Goal: Book appointment/travel/reservation

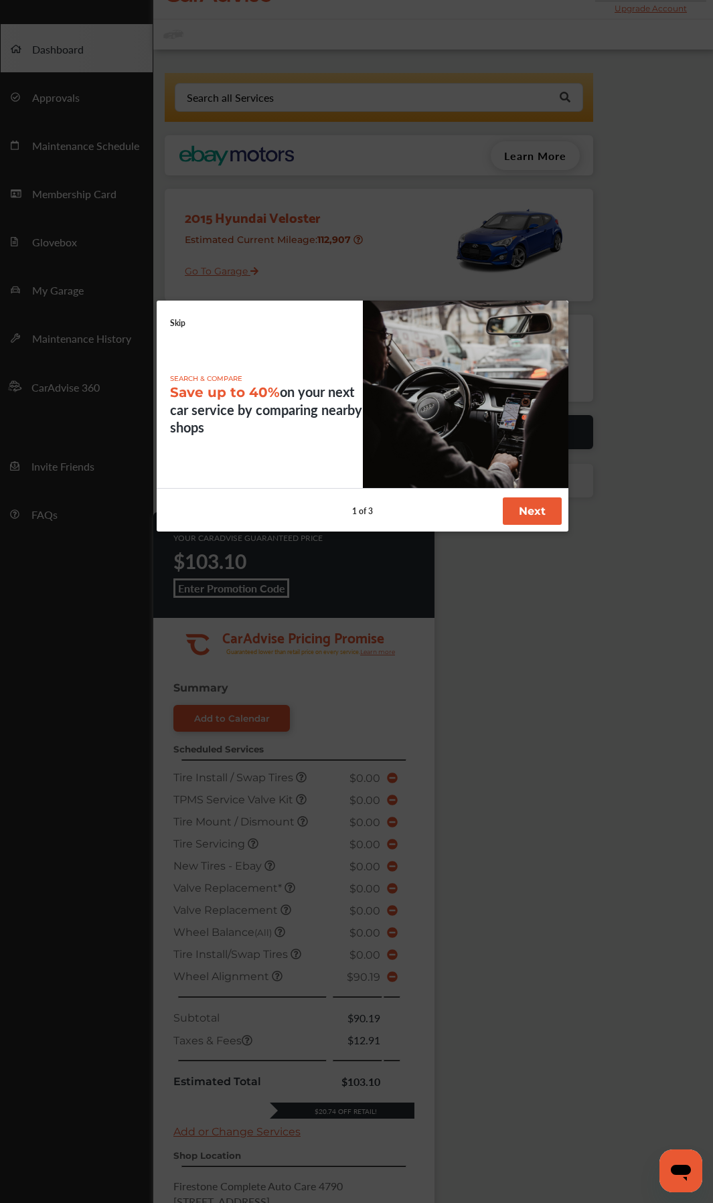
scroll to position [67, 0]
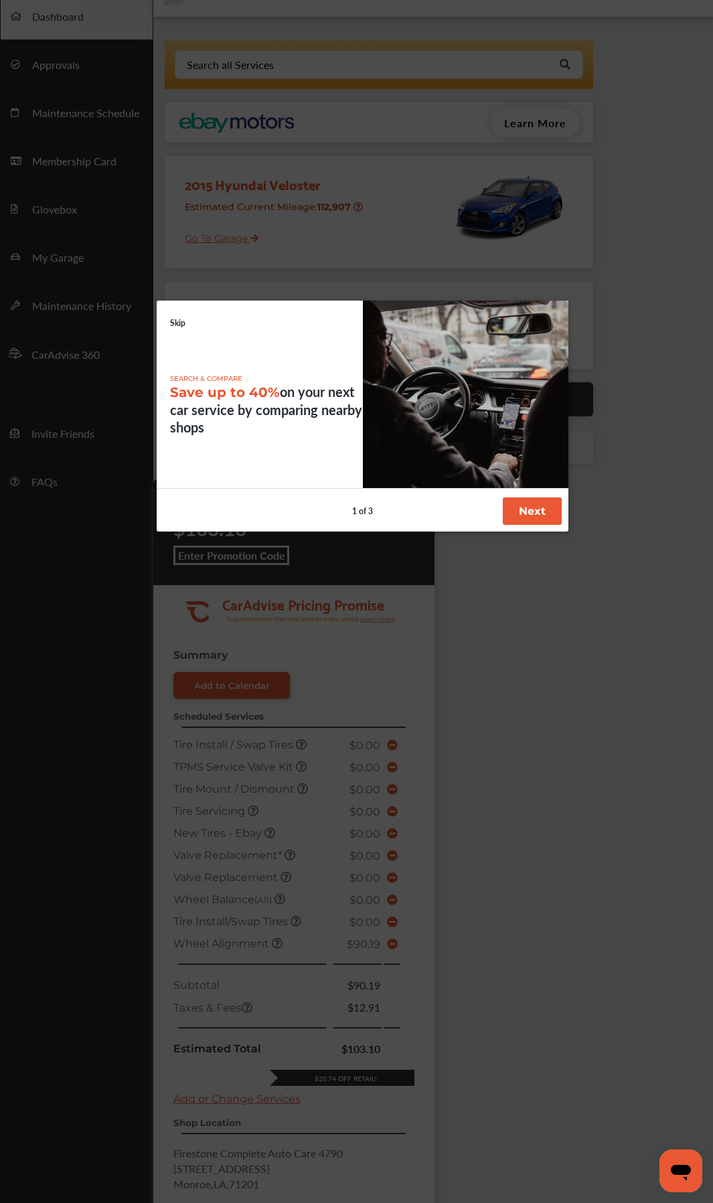
click at [511, 810] on div at bounding box center [356, 601] width 713 height 1203
click at [174, 324] on link "Skip" at bounding box center [177, 322] width 15 height 11
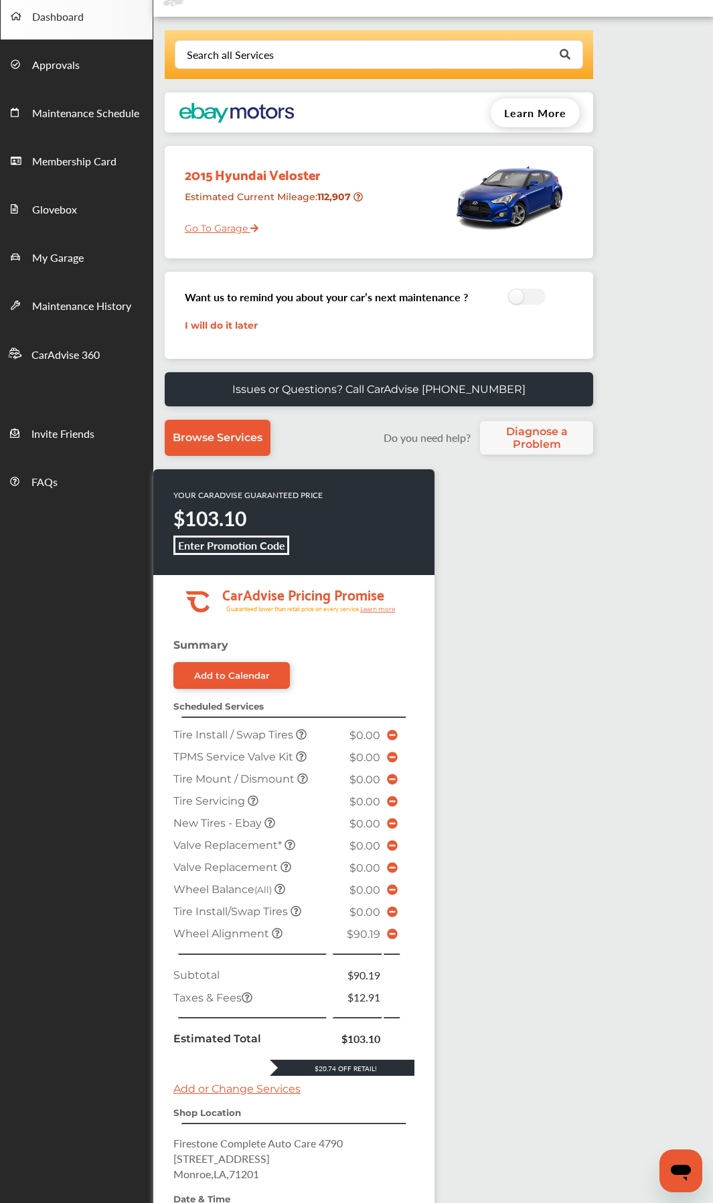
scroll to position [268, 0]
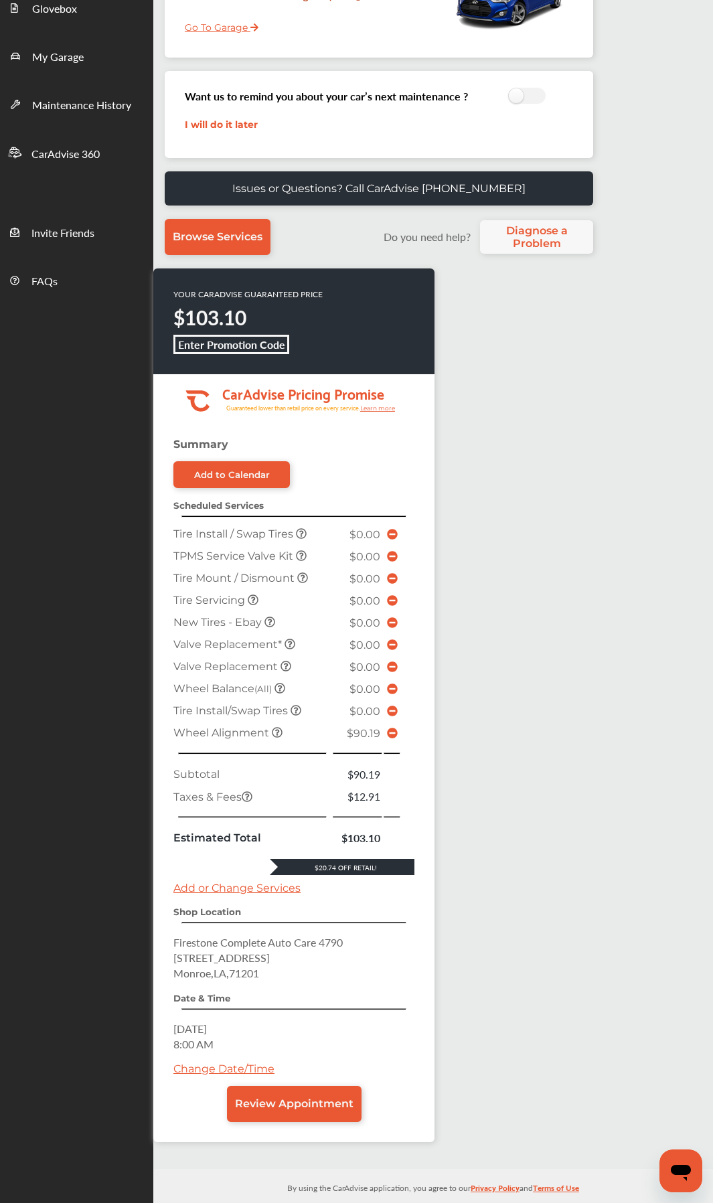
click at [390, 733] on icon at bounding box center [392, 733] width 11 height 11
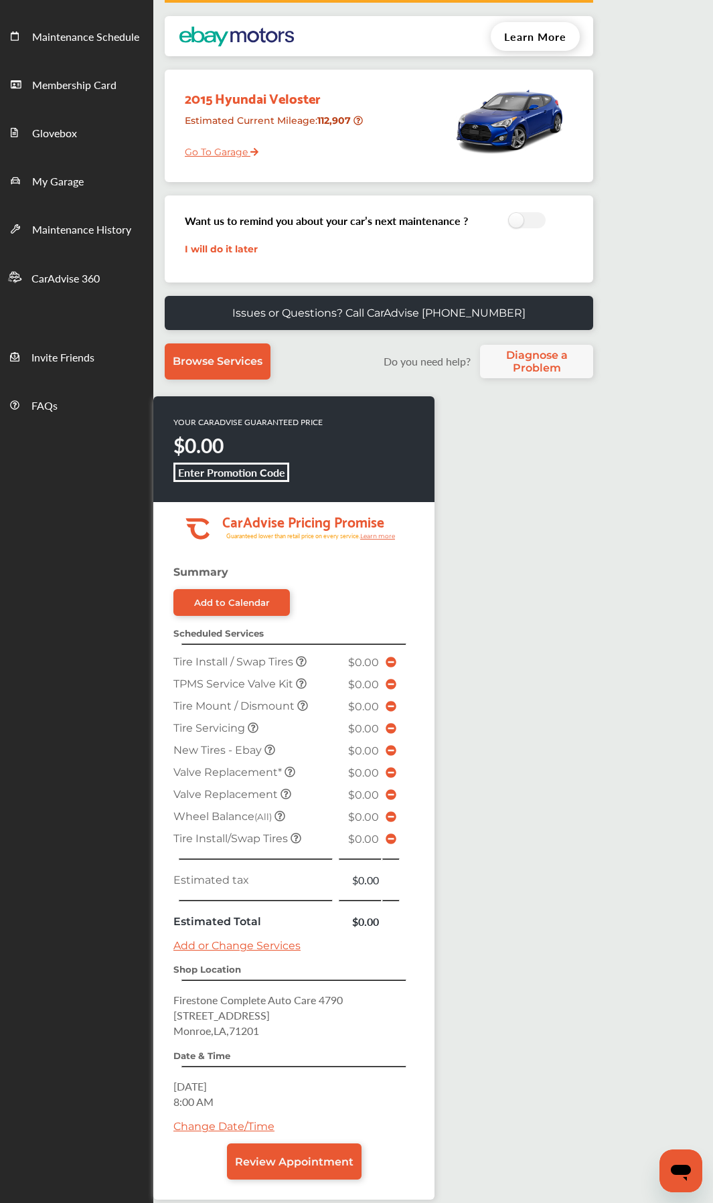
scroll to position [220, 0]
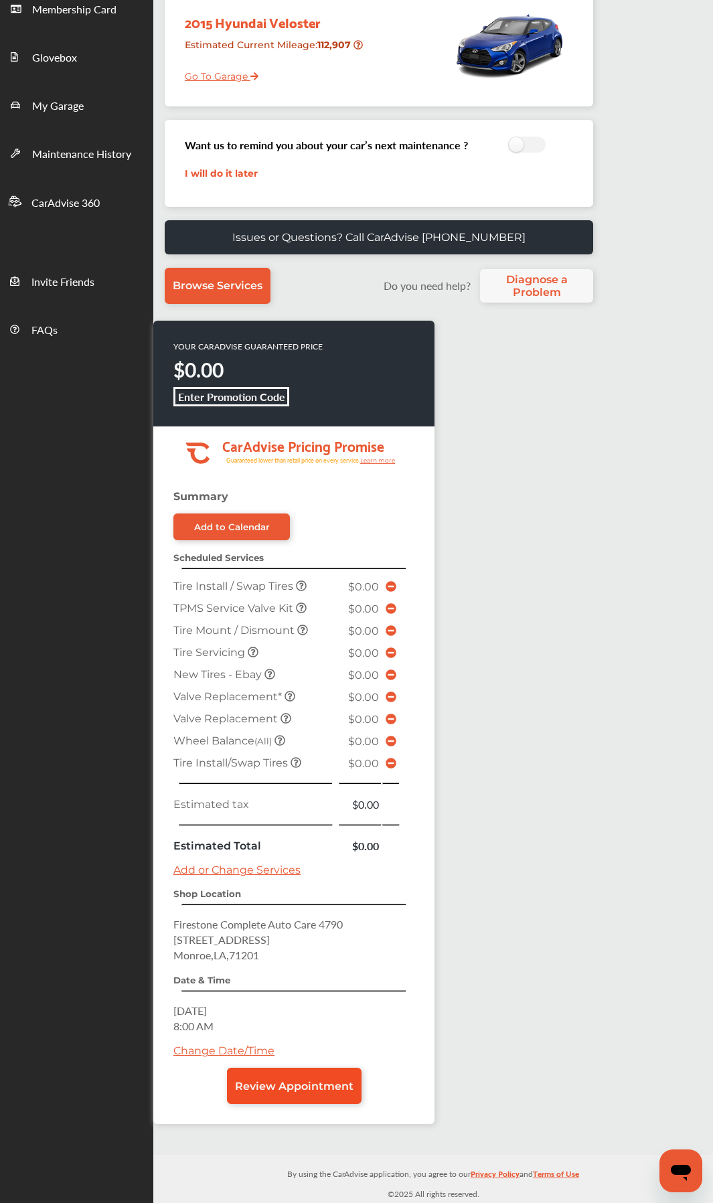
click at [316, 1096] on link "Review Appointment" at bounding box center [294, 1086] width 135 height 36
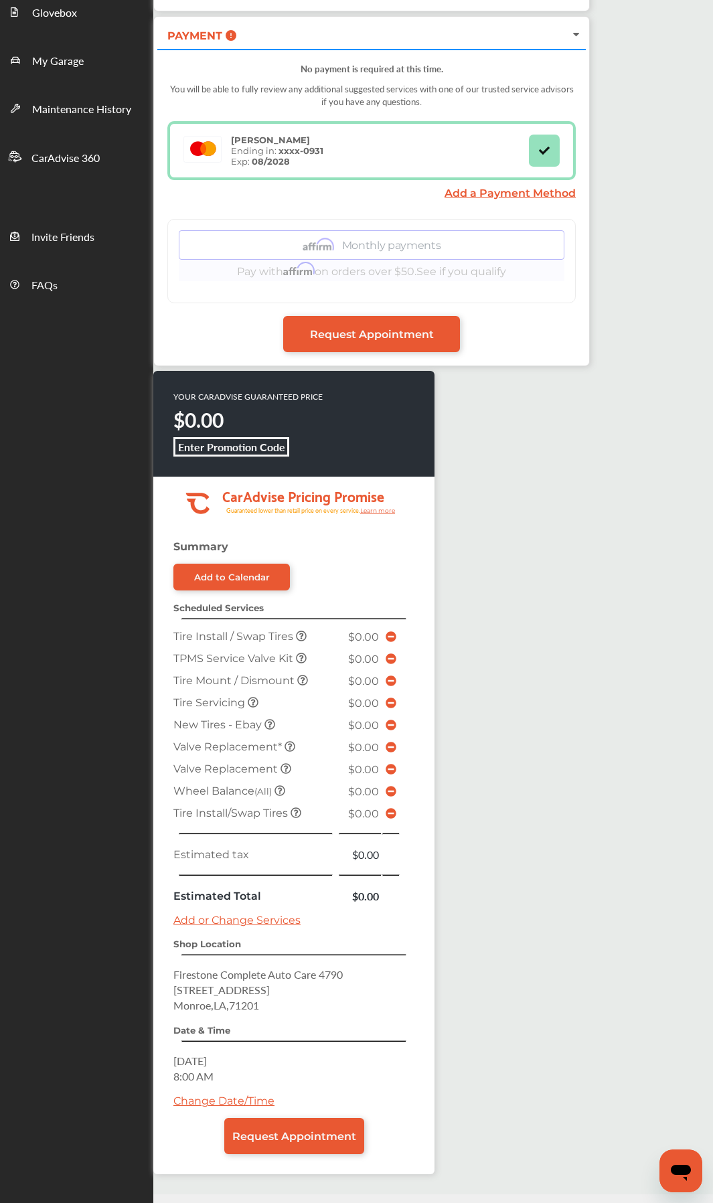
scroll to position [268, 0]
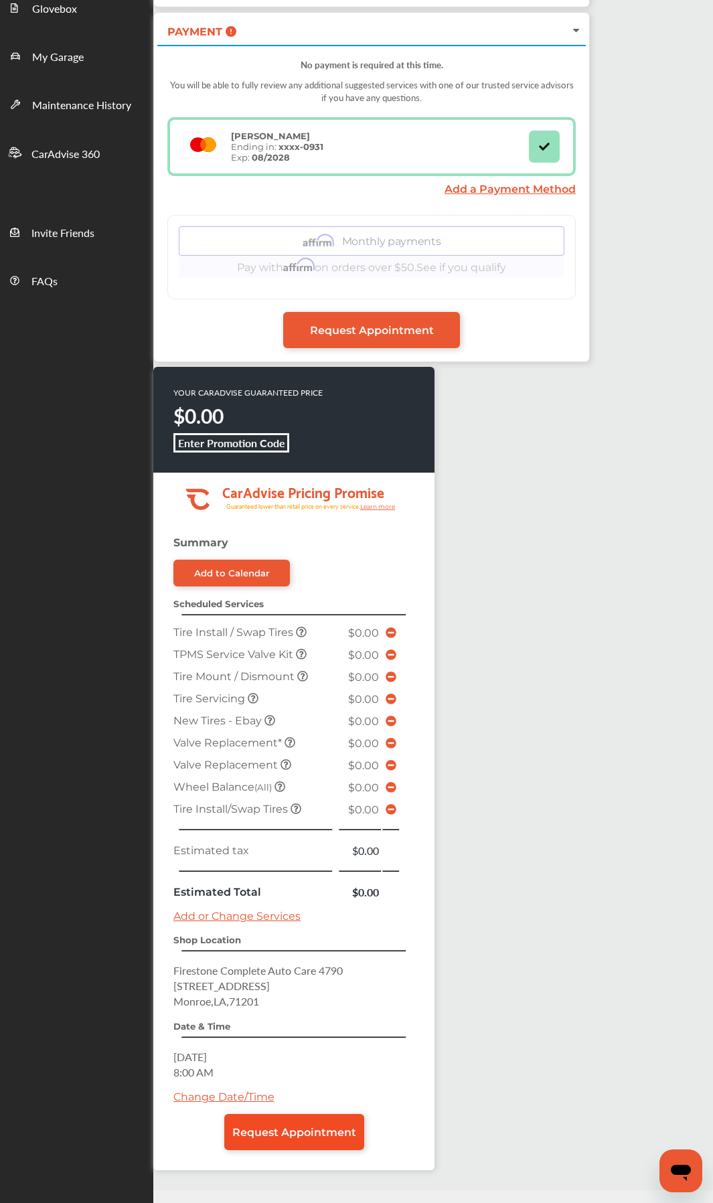
click at [327, 1122] on link "Request Appointment" at bounding box center [294, 1132] width 140 height 36
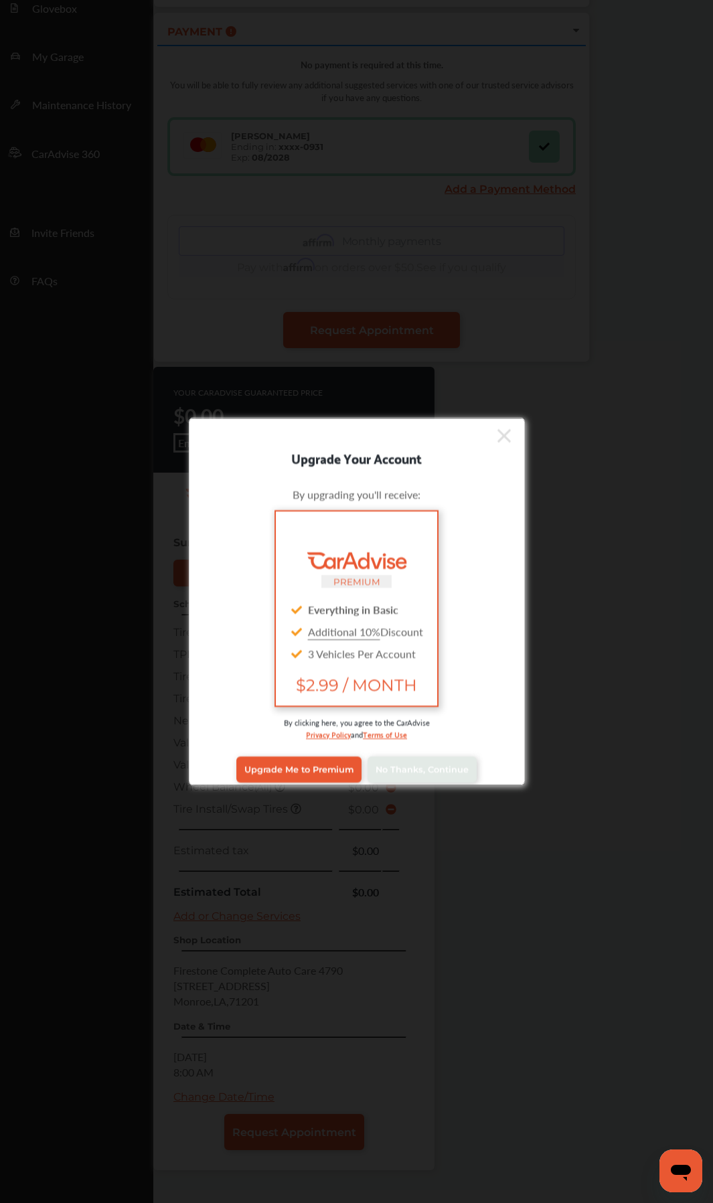
click at [446, 782] on div "Upgrade Me to Premium No Thanks, Continue" at bounding box center [357, 770] width 316 height 54
click at [449, 761] on link "No Thanks, Continue" at bounding box center [422, 769] width 109 height 25
